Goal: Find specific page/section: Find specific page/section

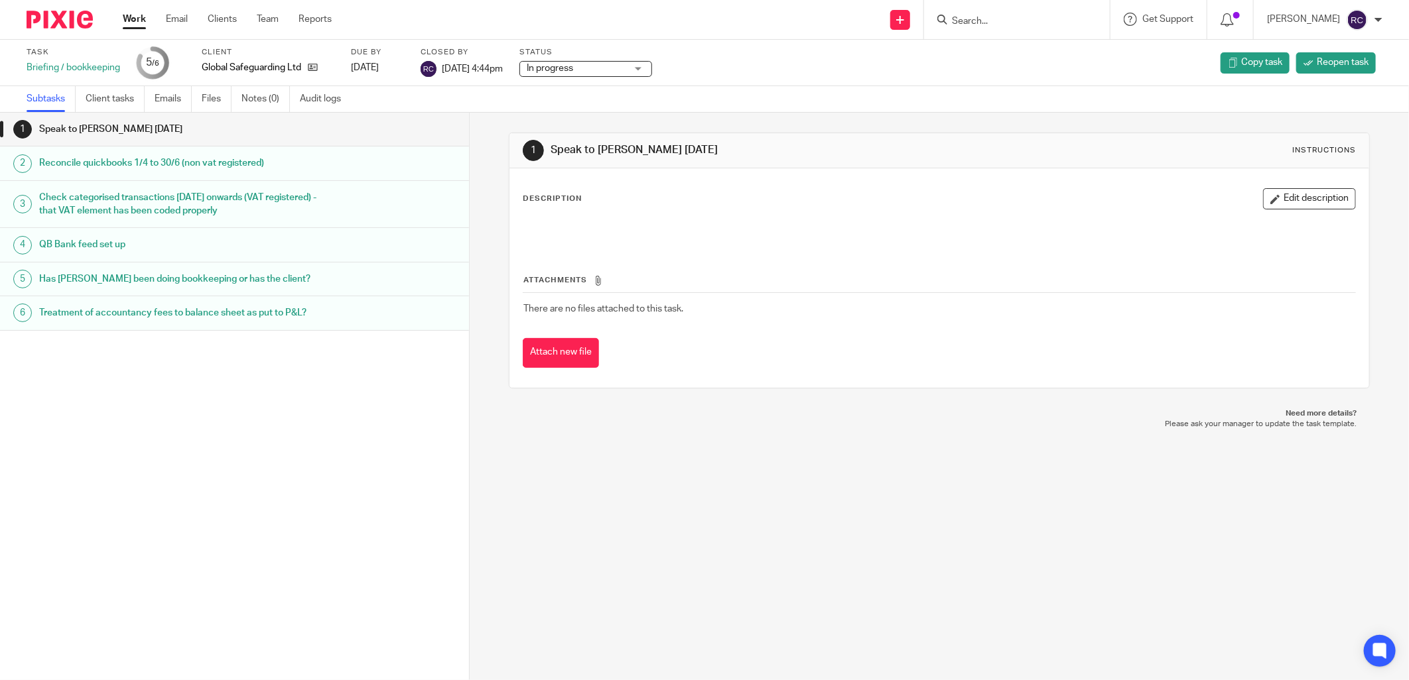
click at [965, 20] on input "Search" at bounding box center [1009, 22] width 119 height 12
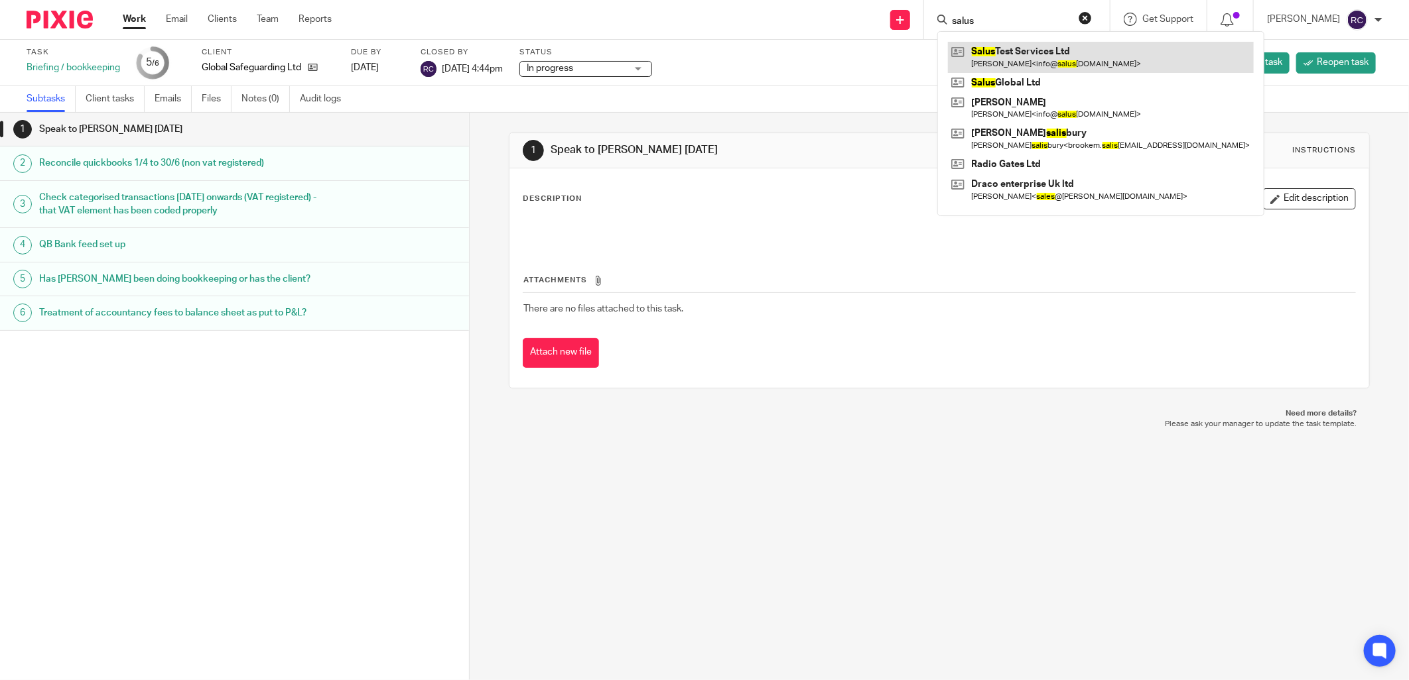
type input "salus"
click at [1031, 52] on link at bounding box center [1101, 57] width 306 height 31
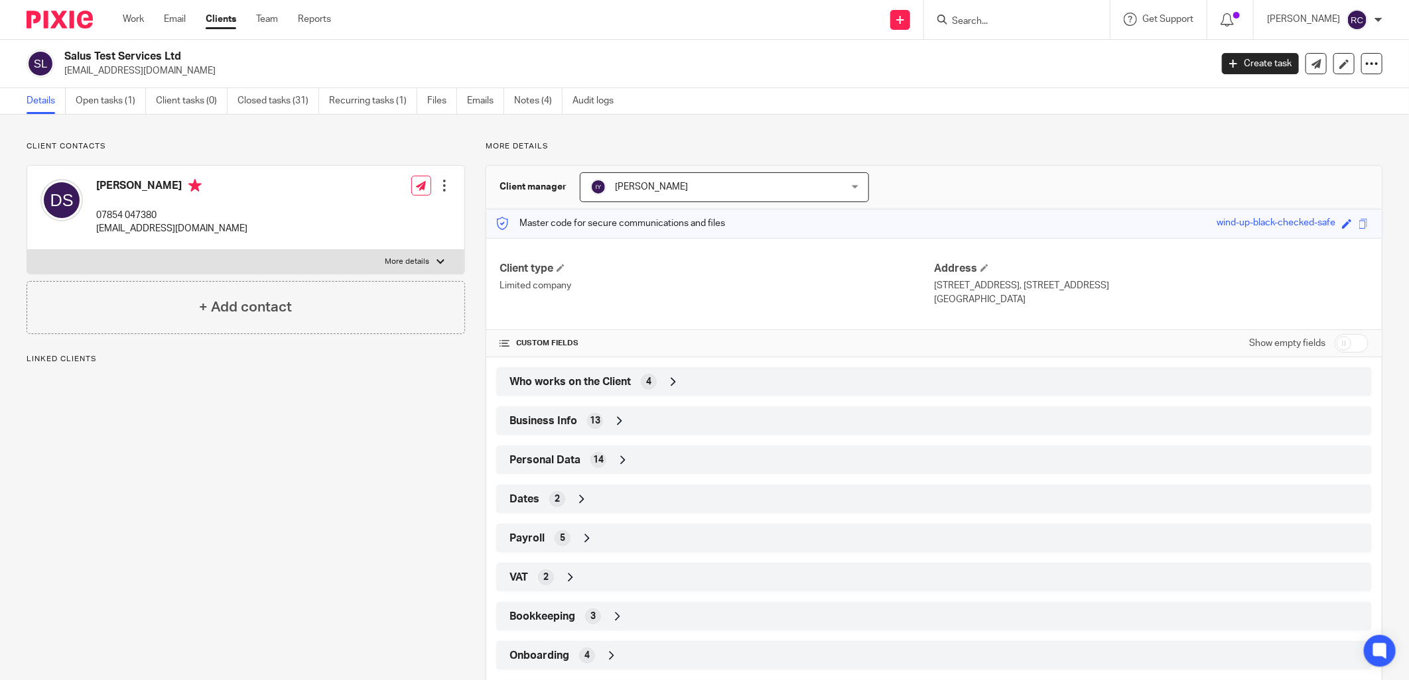
click at [572, 653] on div "Onboarding 4" at bounding box center [934, 656] width 856 height 23
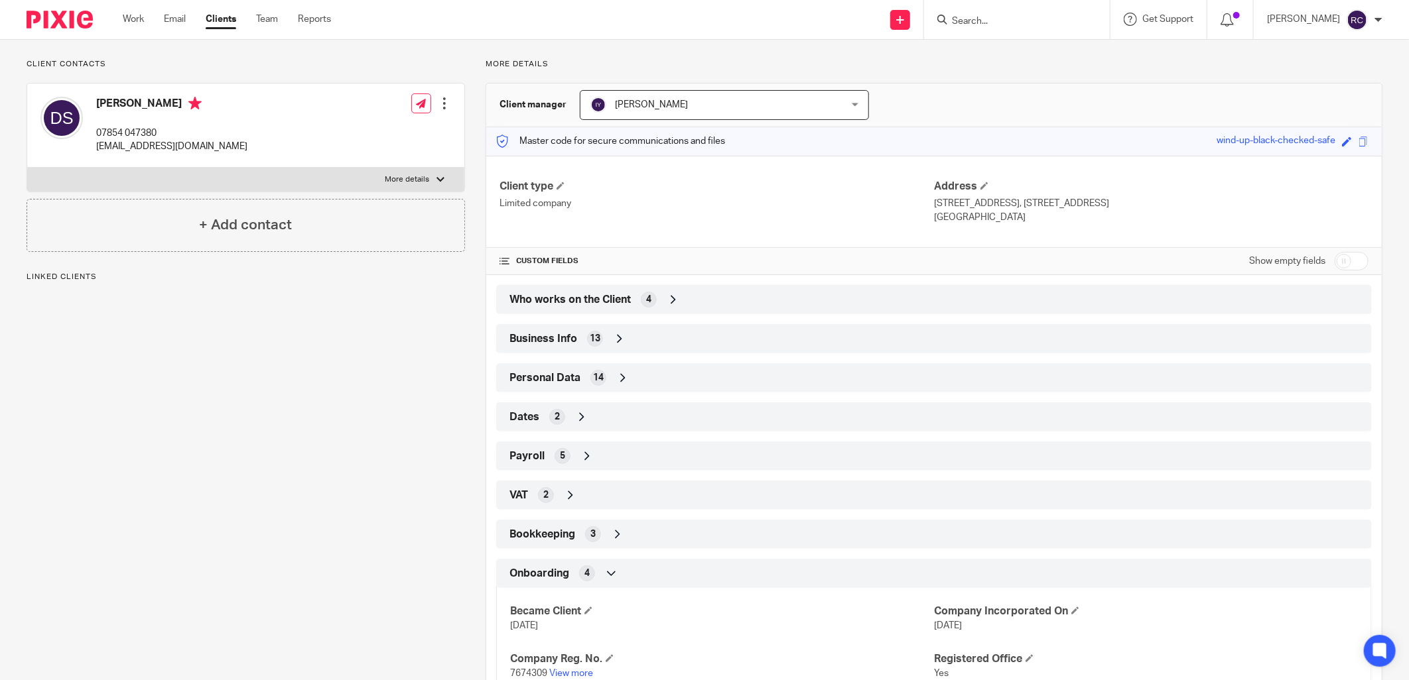
scroll to position [176, 0]
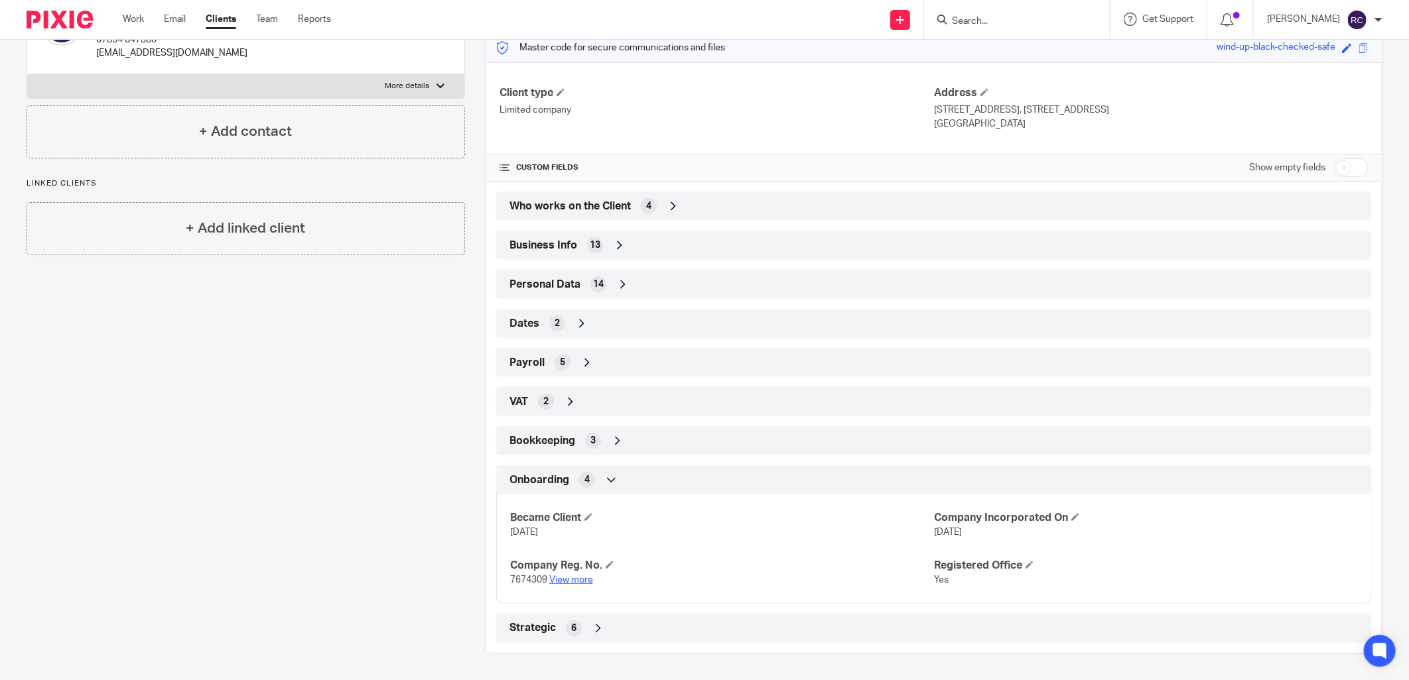
click at [557, 582] on link "View more" at bounding box center [571, 580] width 44 height 9
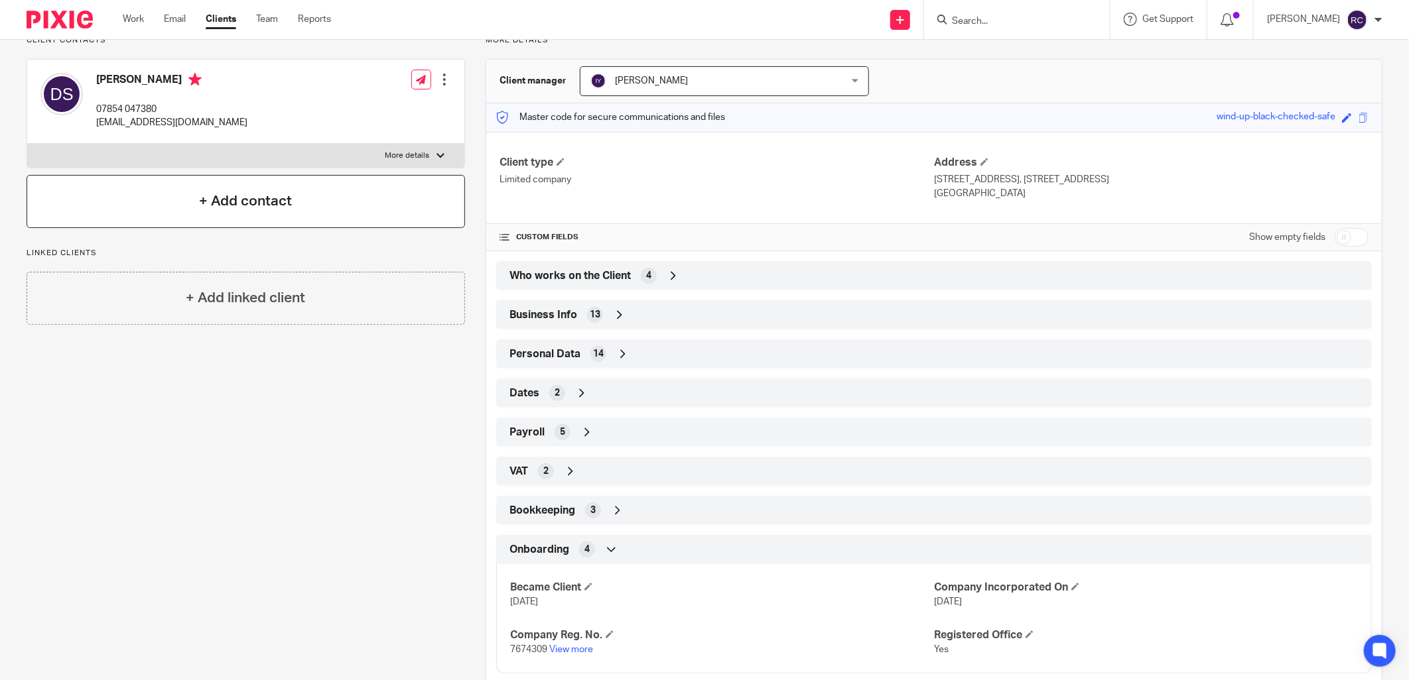
scroll to position [0, 0]
